Goal: Task Accomplishment & Management: Use online tool/utility

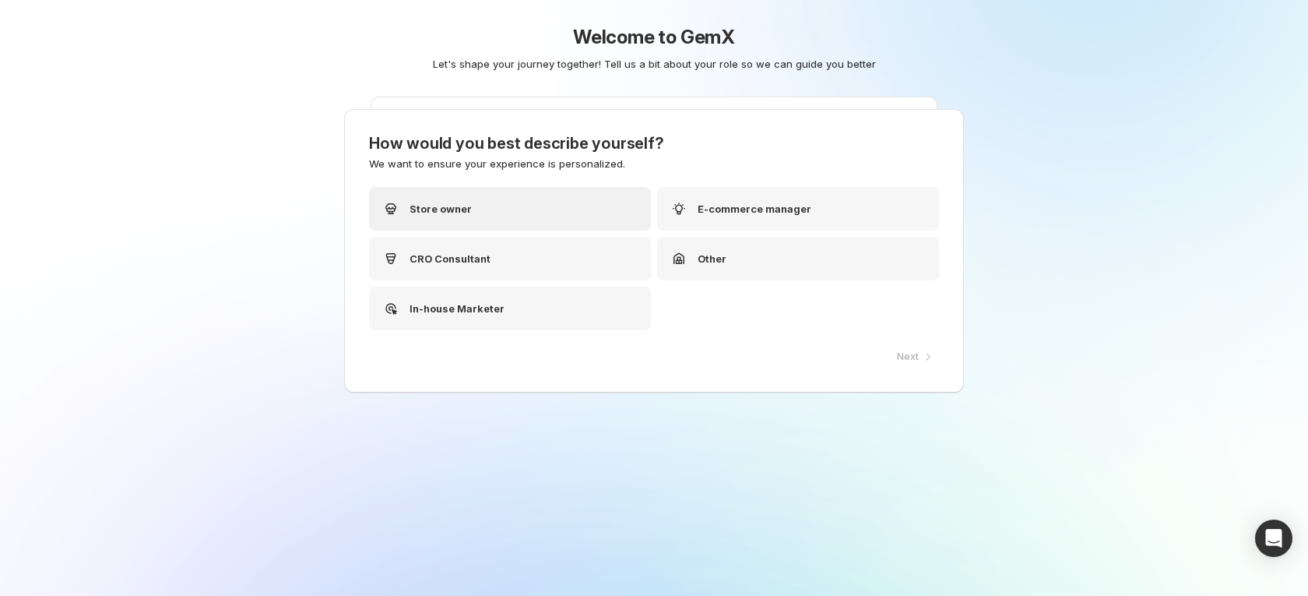
click at [553, 211] on div "Store owner" at bounding box center [510, 209] width 282 height 44
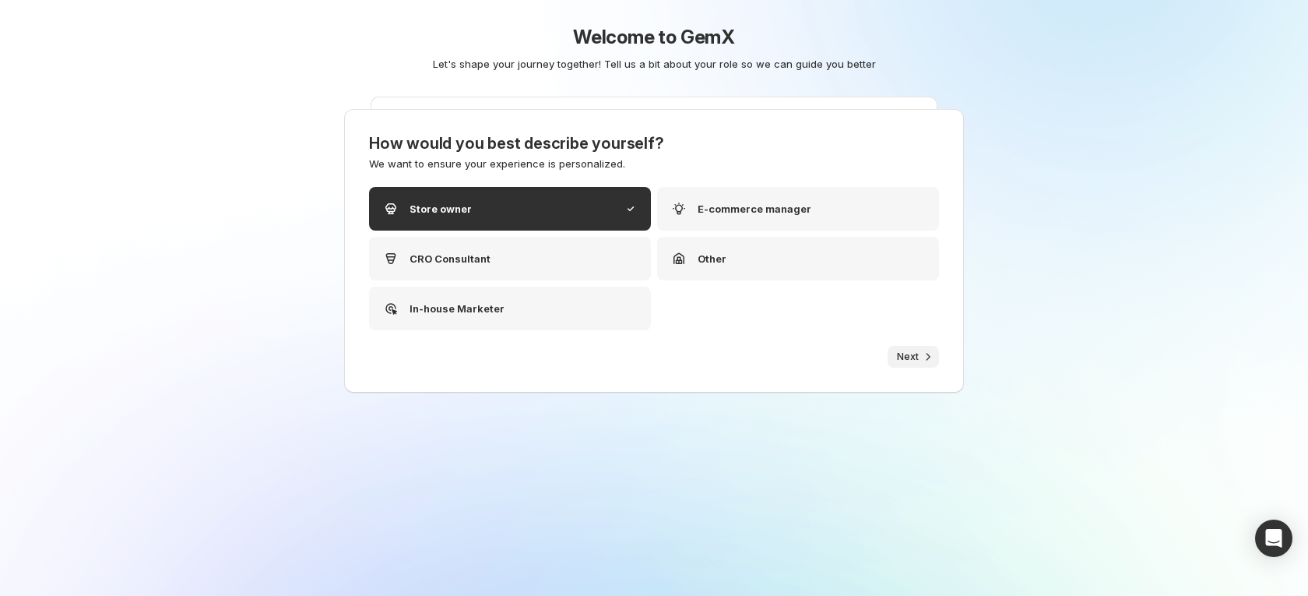
click at [910, 353] on span "Next" at bounding box center [908, 356] width 22 height 12
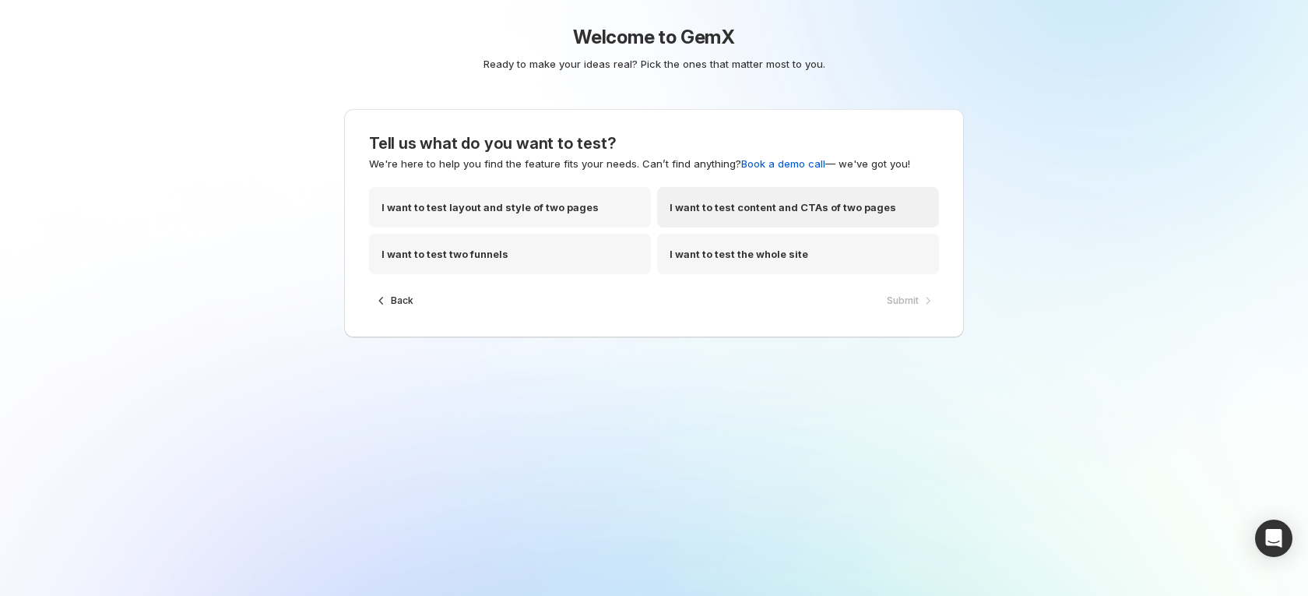
click at [820, 202] on p "I want to test content and CTAs of two pages" at bounding box center [782, 207] width 227 height 16
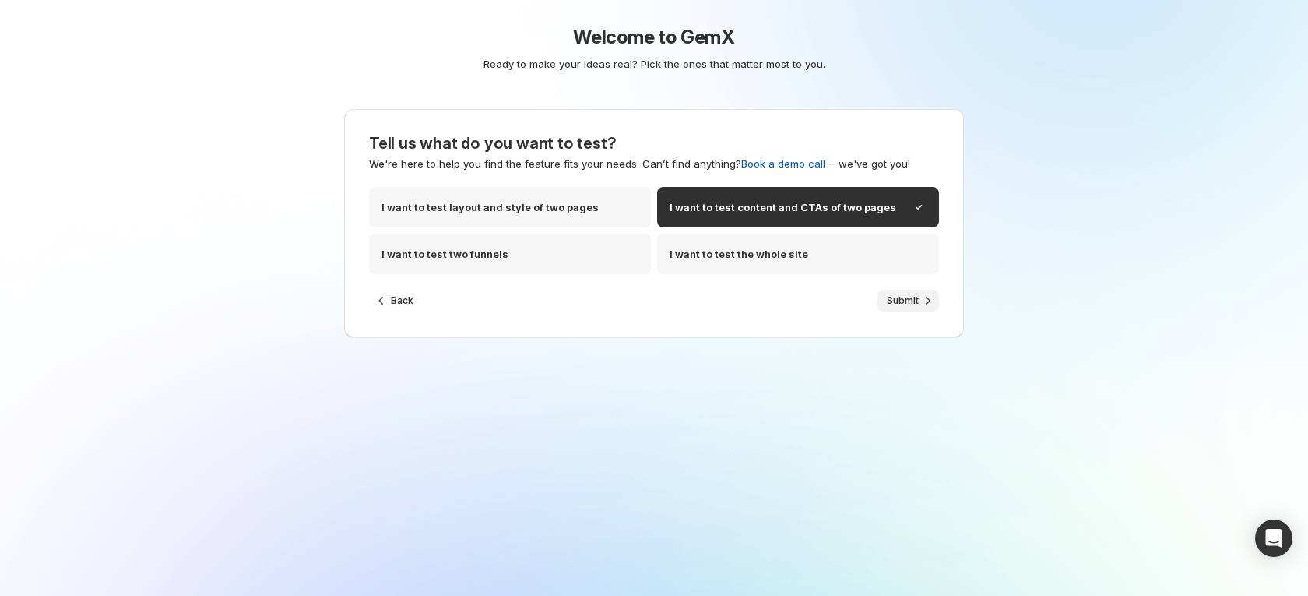
click at [894, 293] on button "Submit" at bounding box center [907, 301] width 61 height 22
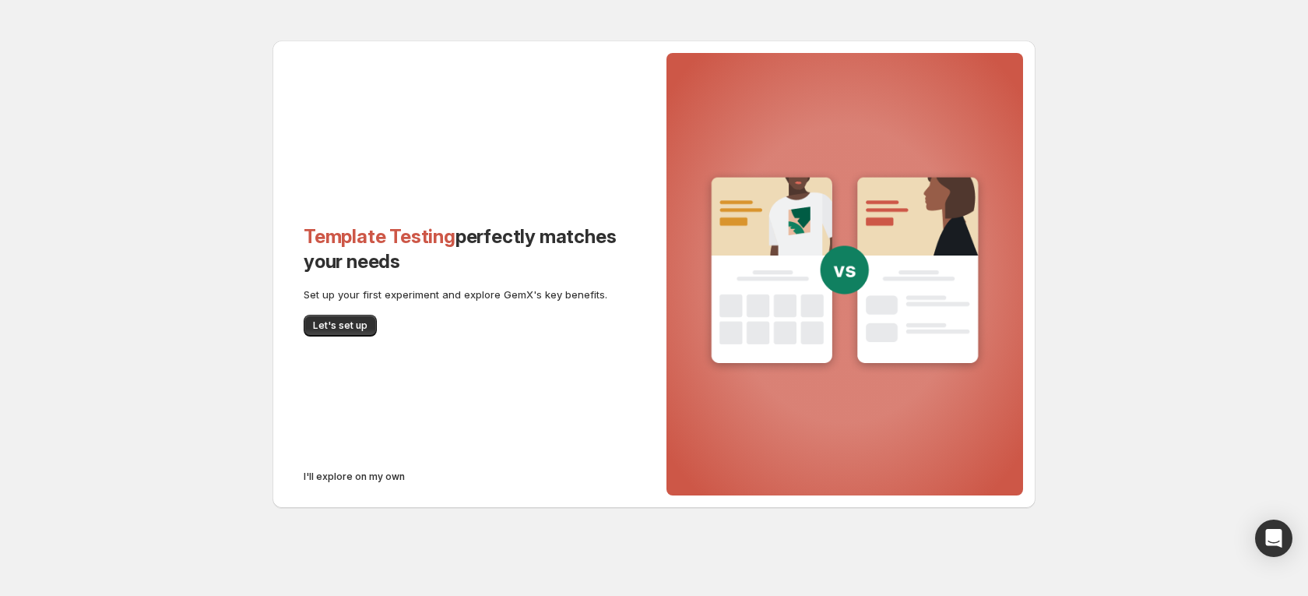
click at [346, 309] on div "Template Testing perfectly matches your needs Set up your first experiment and …" at bounding box center [463, 280] width 319 height 112
click at [350, 319] on span "Let's set up" at bounding box center [340, 325] width 54 height 12
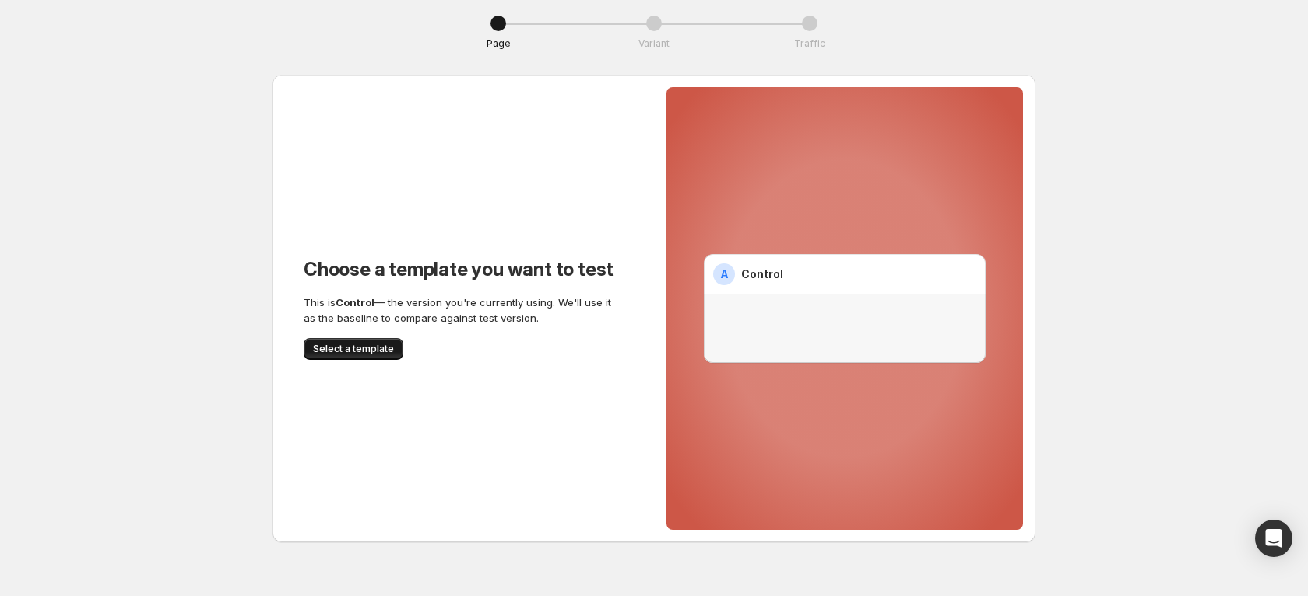
click at [350, 339] on button "Select a template" at bounding box center [354, 349] width 100 height 22
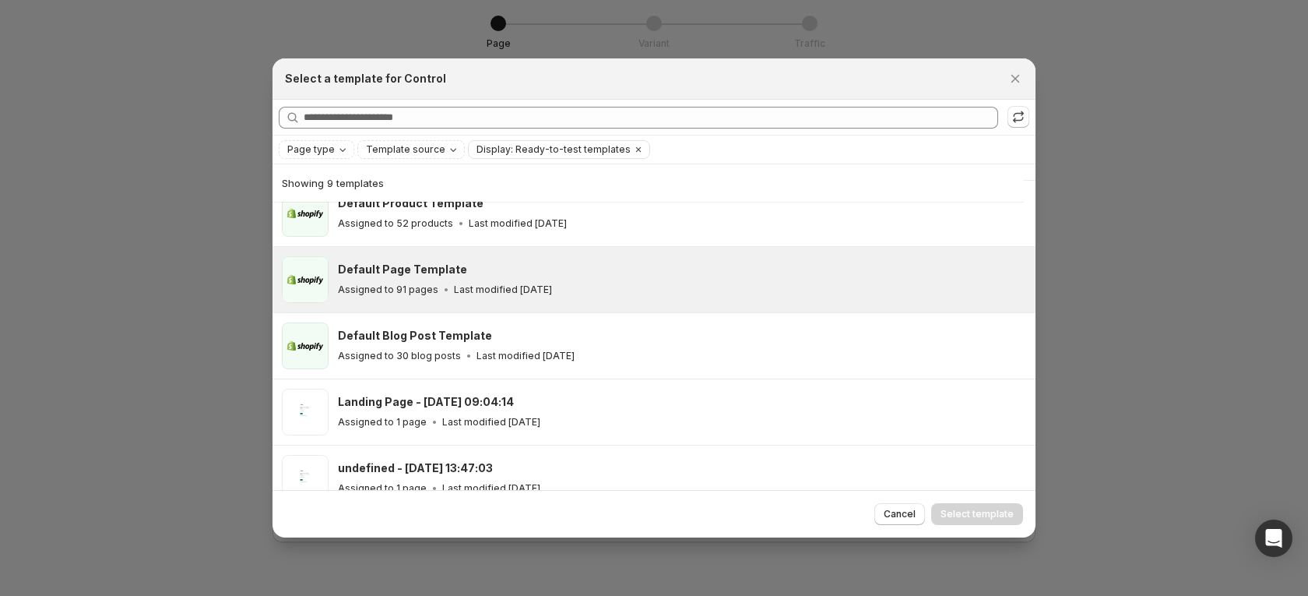
scroll to position [308, 0]
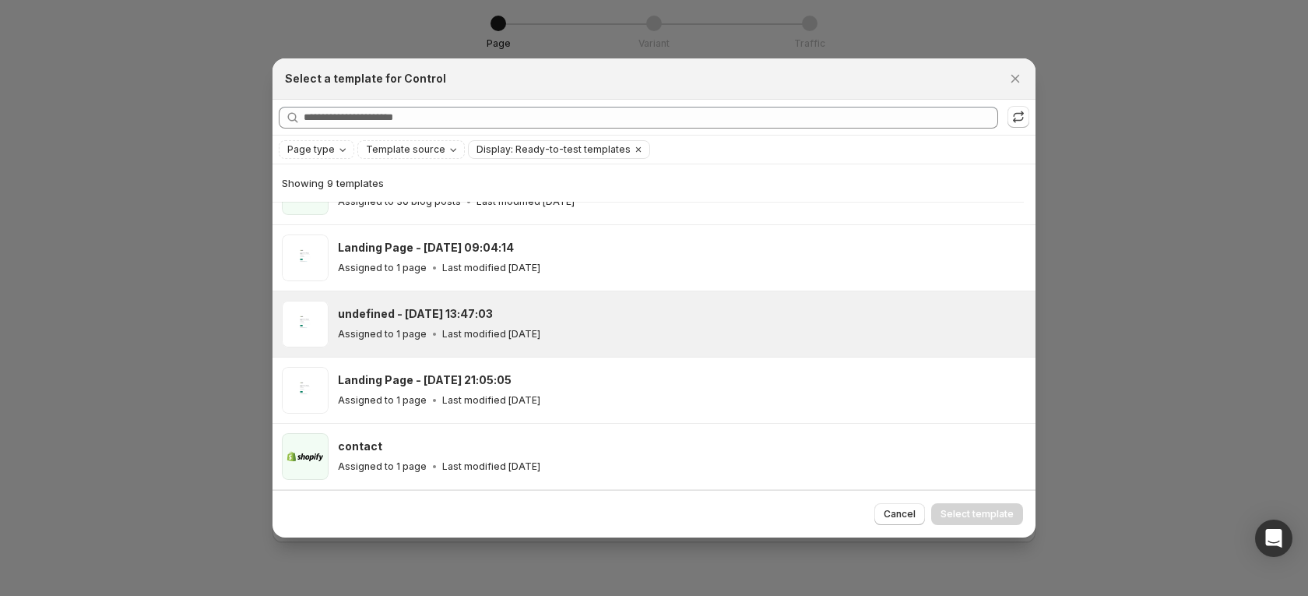
click at [497, 304] on div "undefined - [DATE] 13:47:03 Assigned to 1 page Last modified [DATE]" at bounding box center [682, 323] width 688 height 47
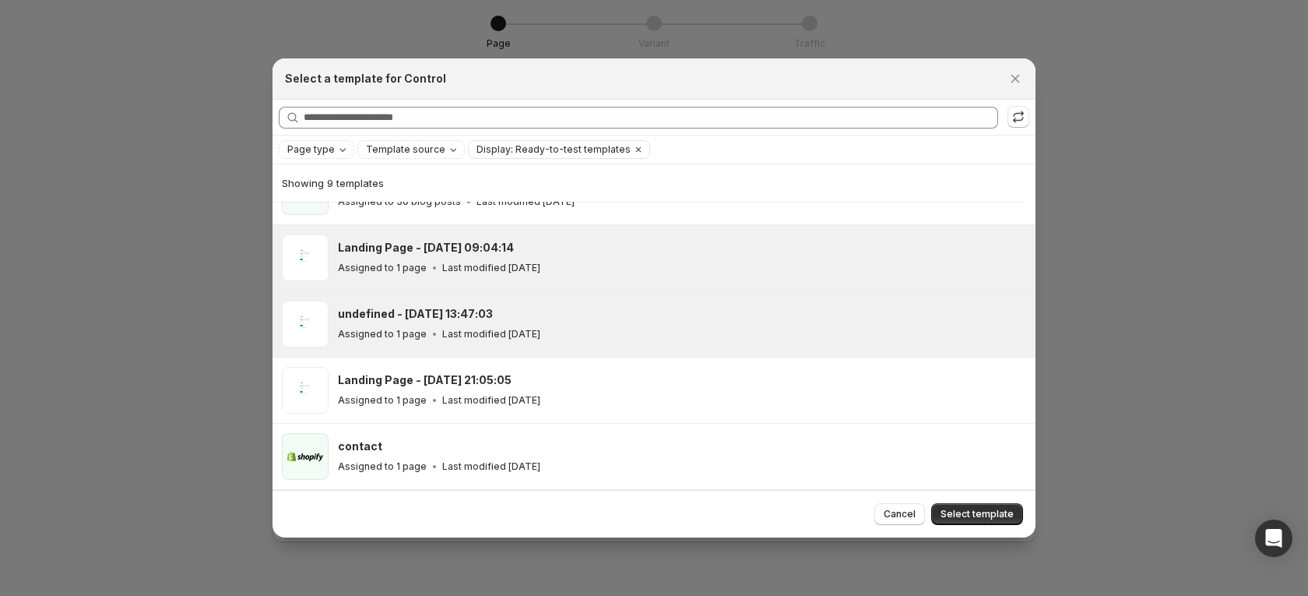
click at [532, 258] on div "Landing Page - [DATE] 09:04:14 Assigned to 1 page Last modified [DATE]" at bounding box center [679, 258] width 683 height 36
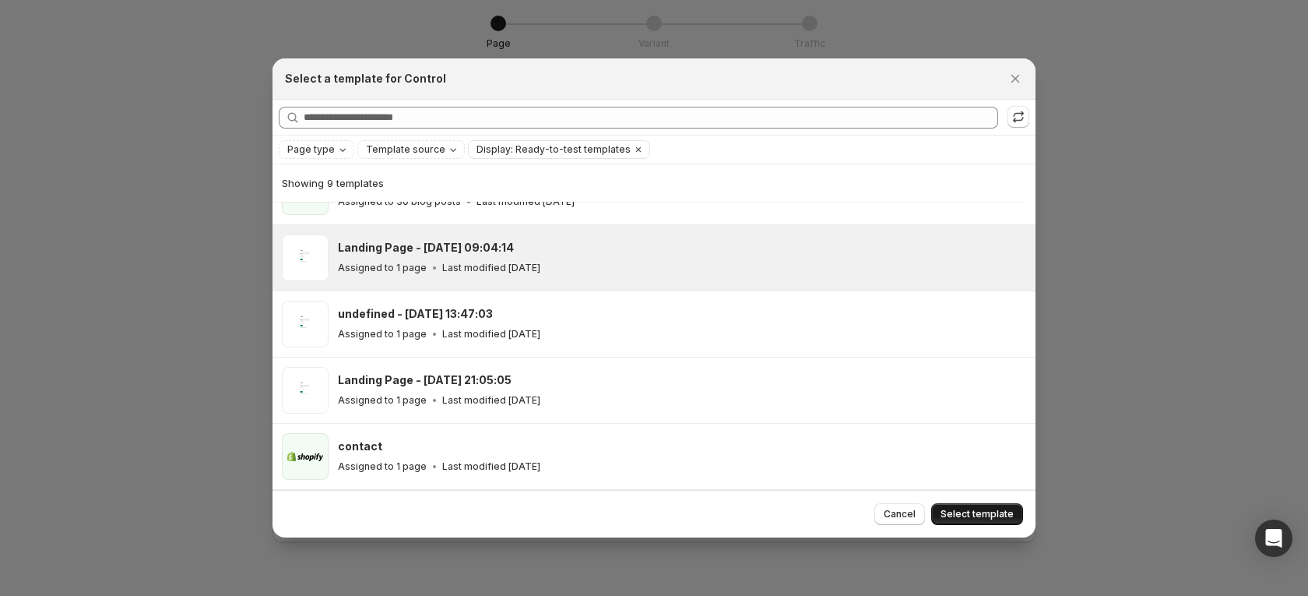
click at [973, 503] on button "Select template" at bounding box center [977, 514] width 92 height 22
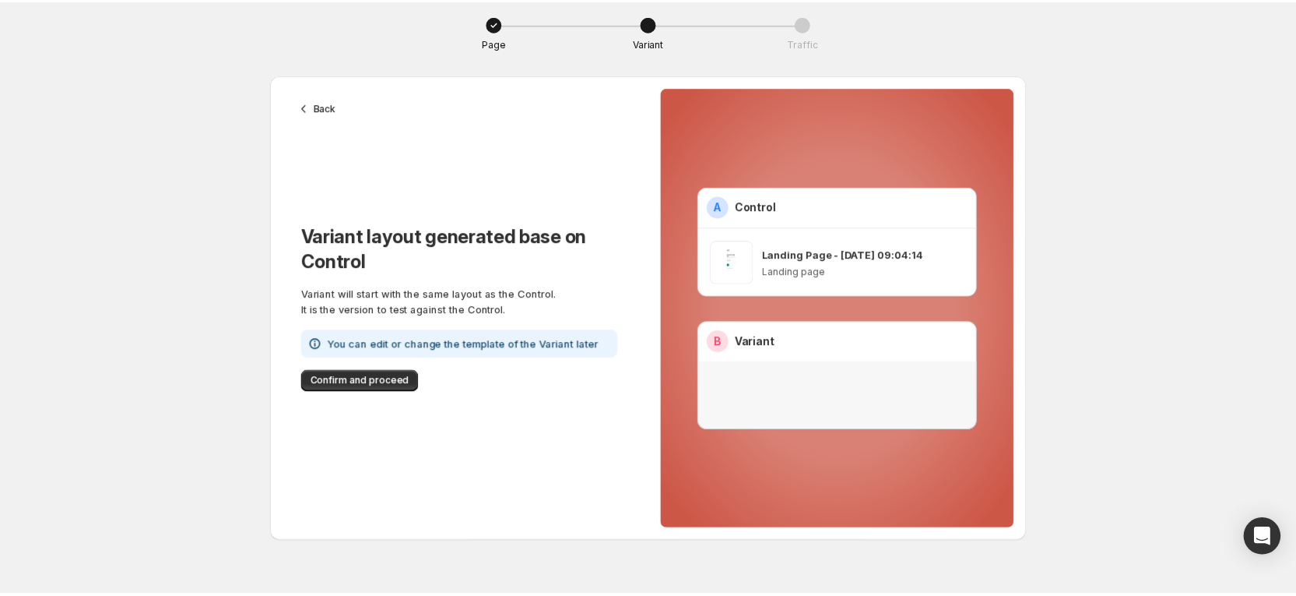
scroll to position [242, 0]
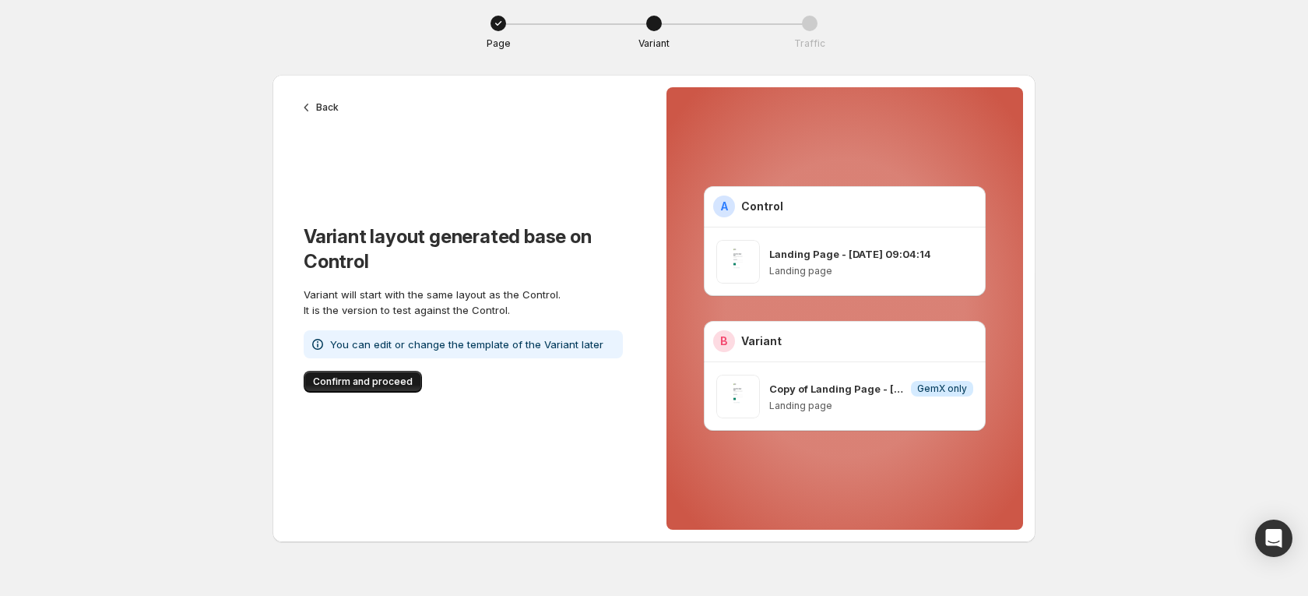
click at [357, 377] on span "Confirm and proceed" at bounding box center [363, 381] width 100 height 12
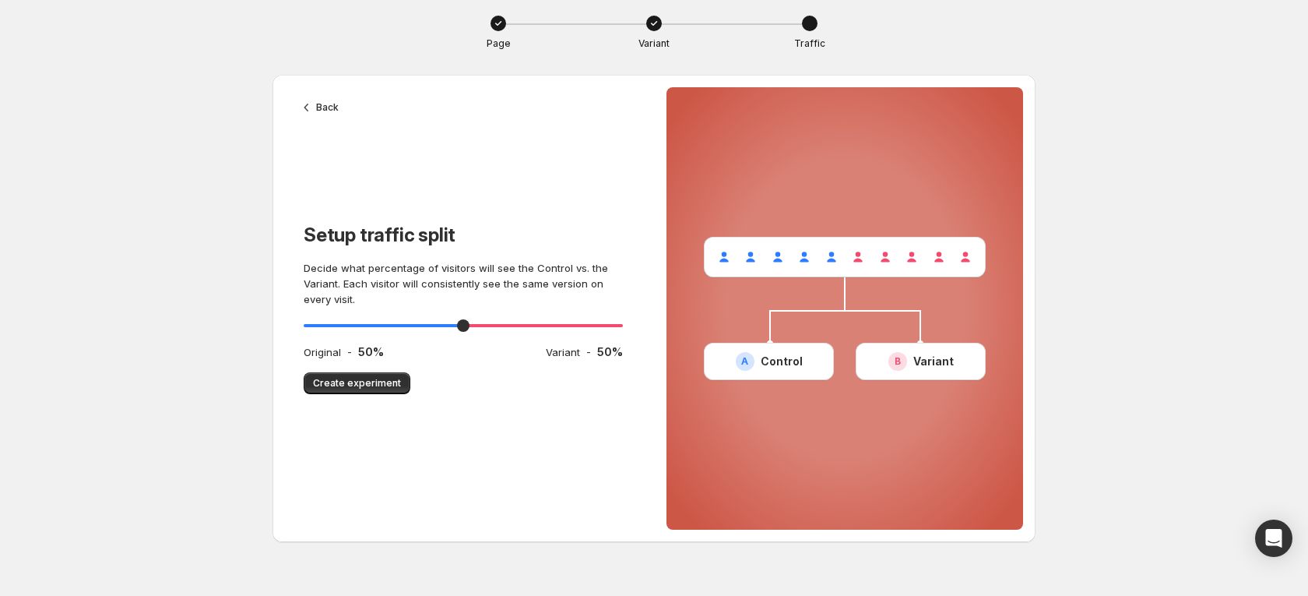
click at [357, 377] on span "Create experiment" at bounding box center [357, 383] width 88 height 12
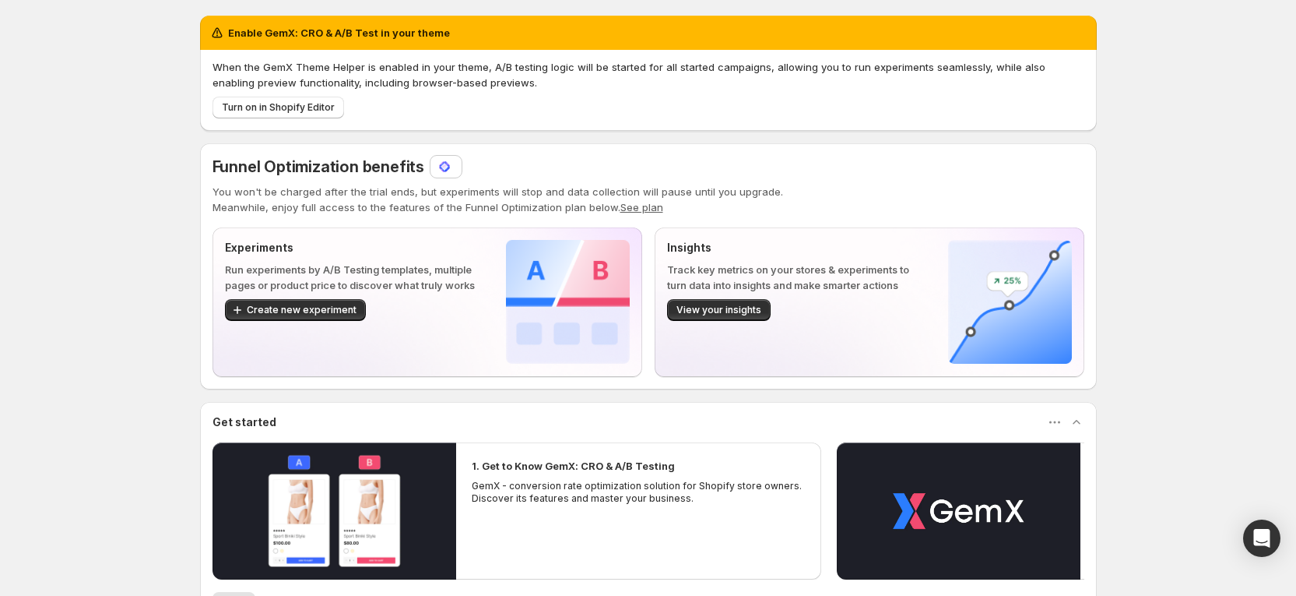
click at [455, 170] on div at bounding box center [446, 167] width 19 height 16
click at [157, 196] on div "Enable GemX: CRO & A/B Test in your theme When the GemX Theme Helper is enabled…" at bounding box center [648, 411] width 1296 height 822
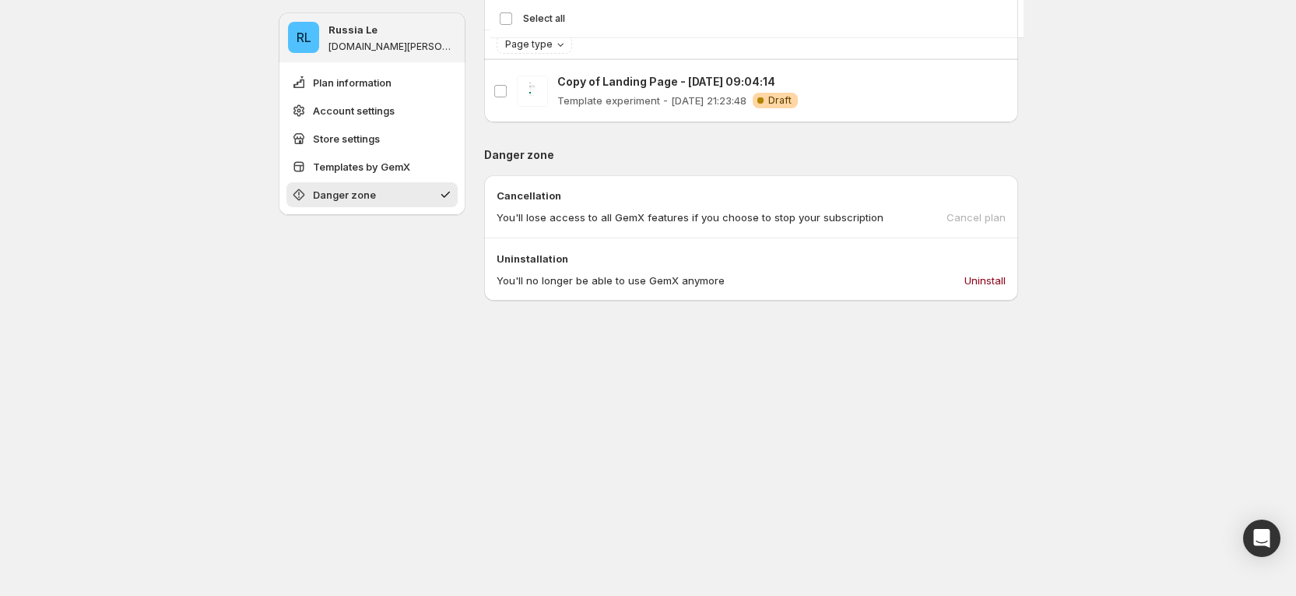
scroll to position [705, 0]
